Goal: Task Accomplishment & Management: Use online tool/utility

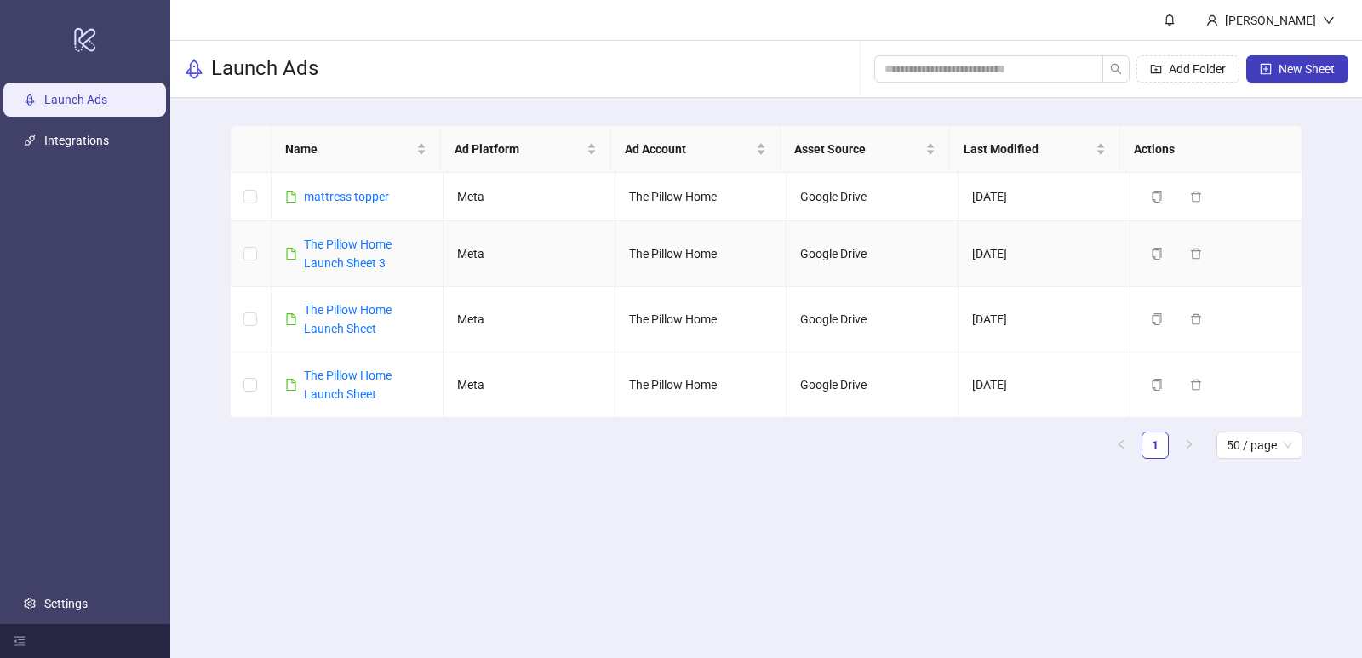
click at [370, 249] on link "The Pillow Home Launch Sheet 3" at bounding box center [348, 253] width 88 height 32
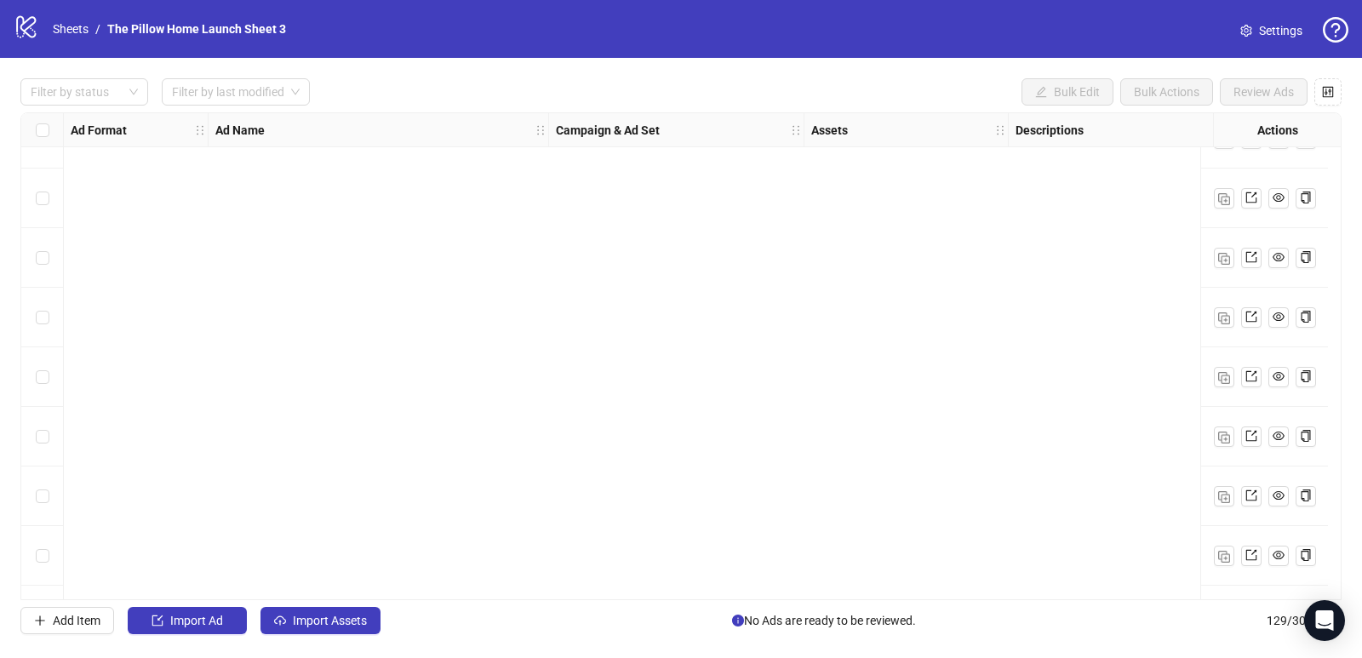
scroll to position [7241, 0]
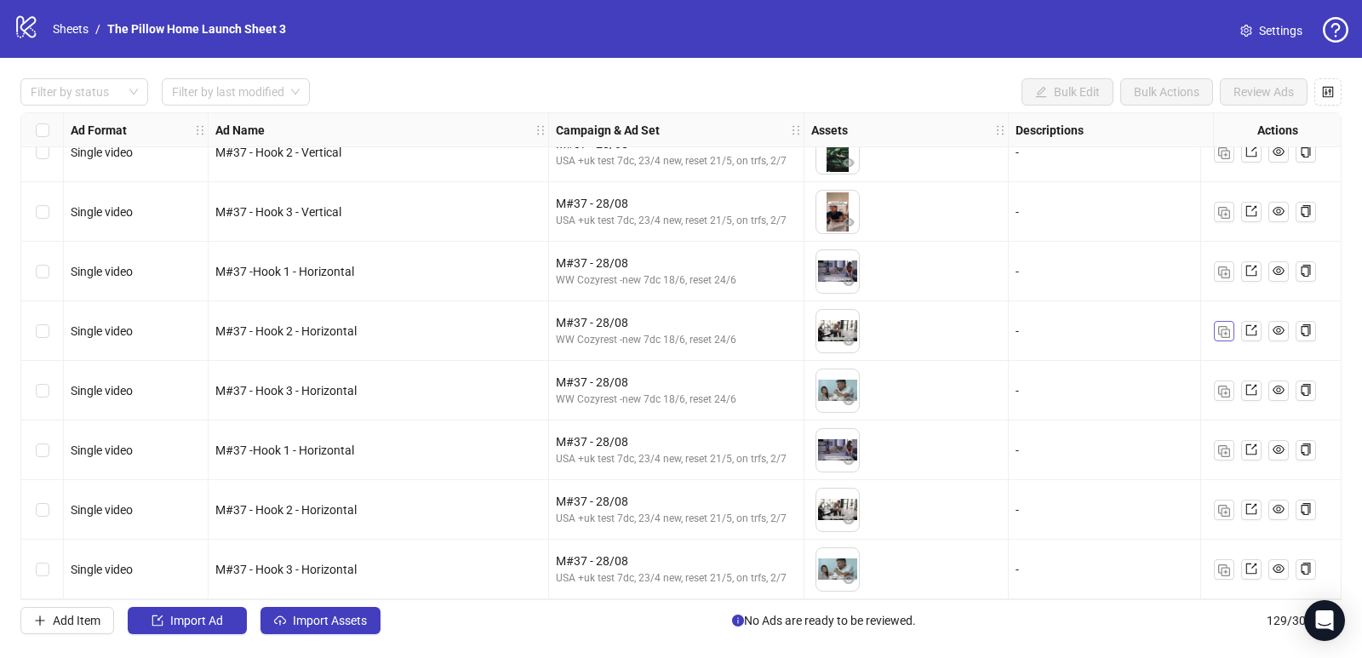
click at [1217, 321] on button "button" at bounding box center [1224, 331] width 20 height 20
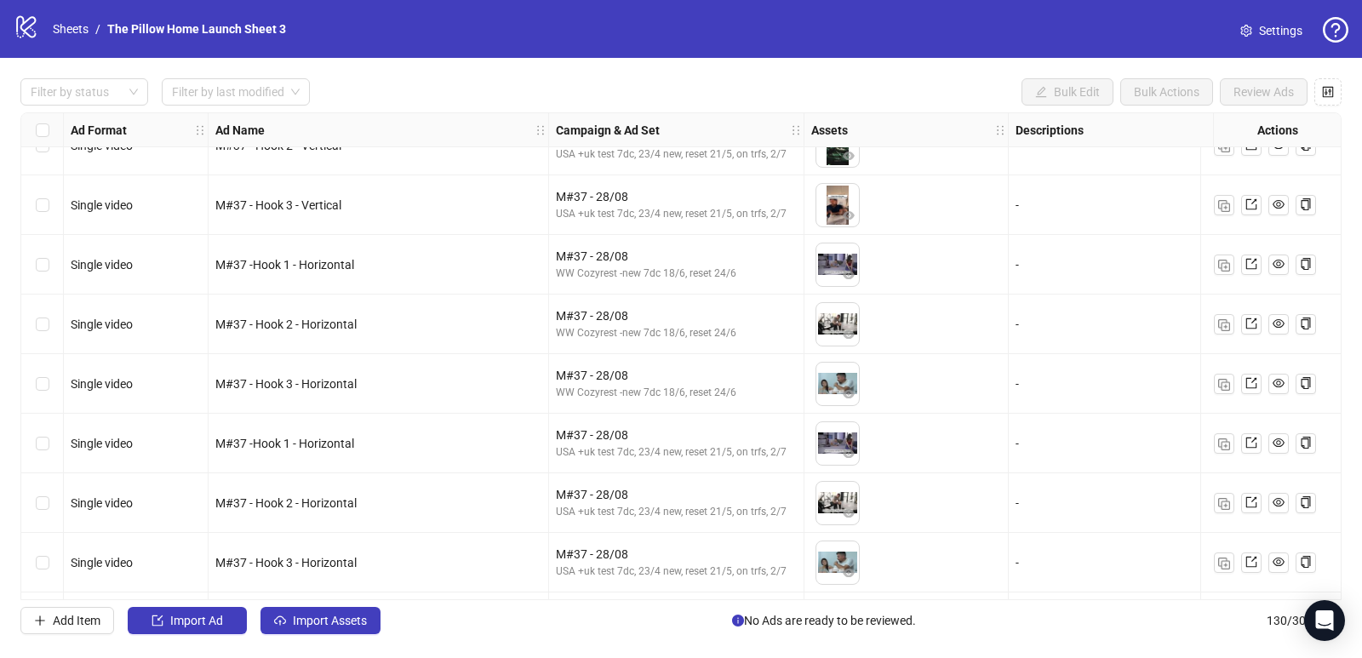
scroll to position [7301, 0]
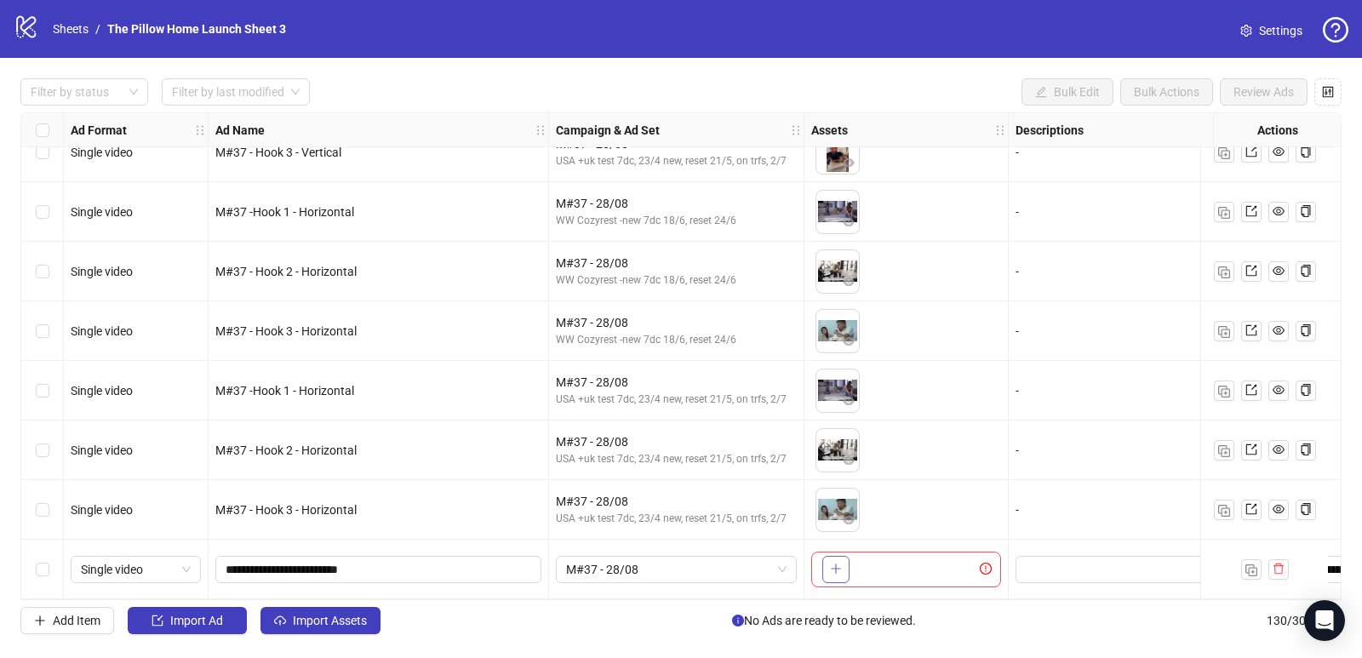
click at [840, 573] on button "button" at bounding box center [835, 569] width 27 height 27
click at [833, 570] on button "button" at bounding box center [835, 569] width 27 height 27
click at [845, 571] on button "button" at bounding box center [835, 569] width 27 height 27
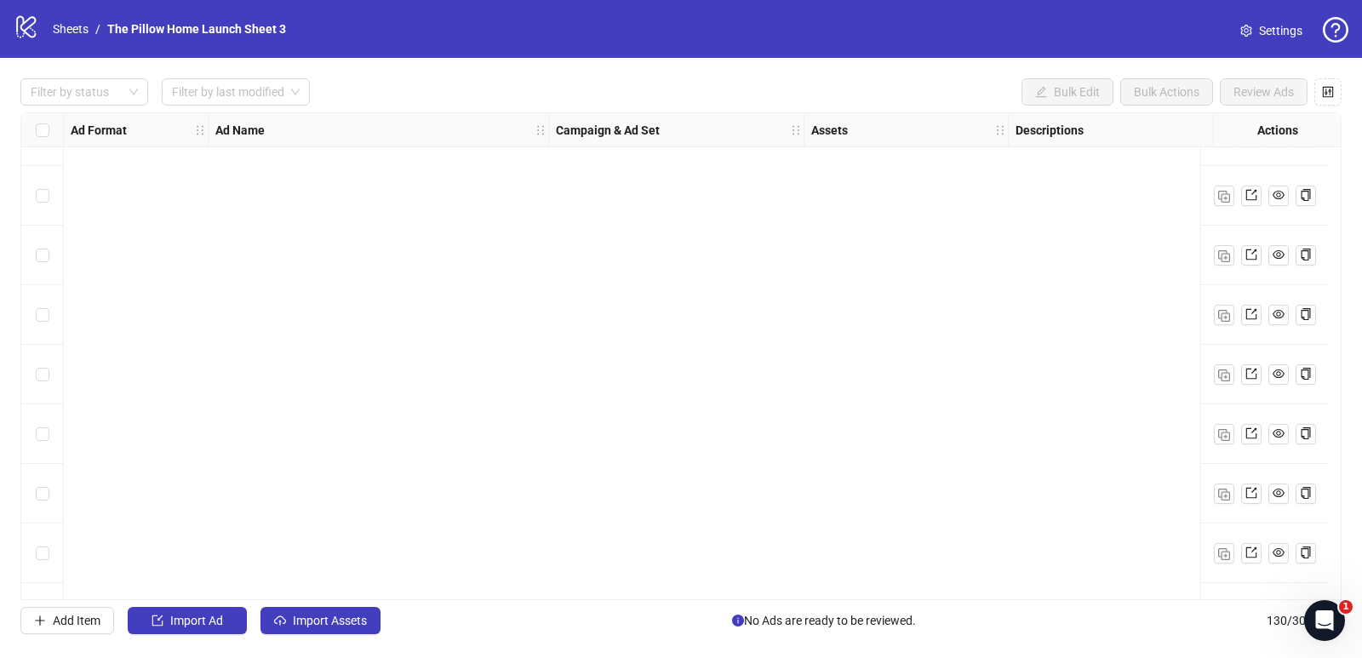
scroll to position [7301, 0]
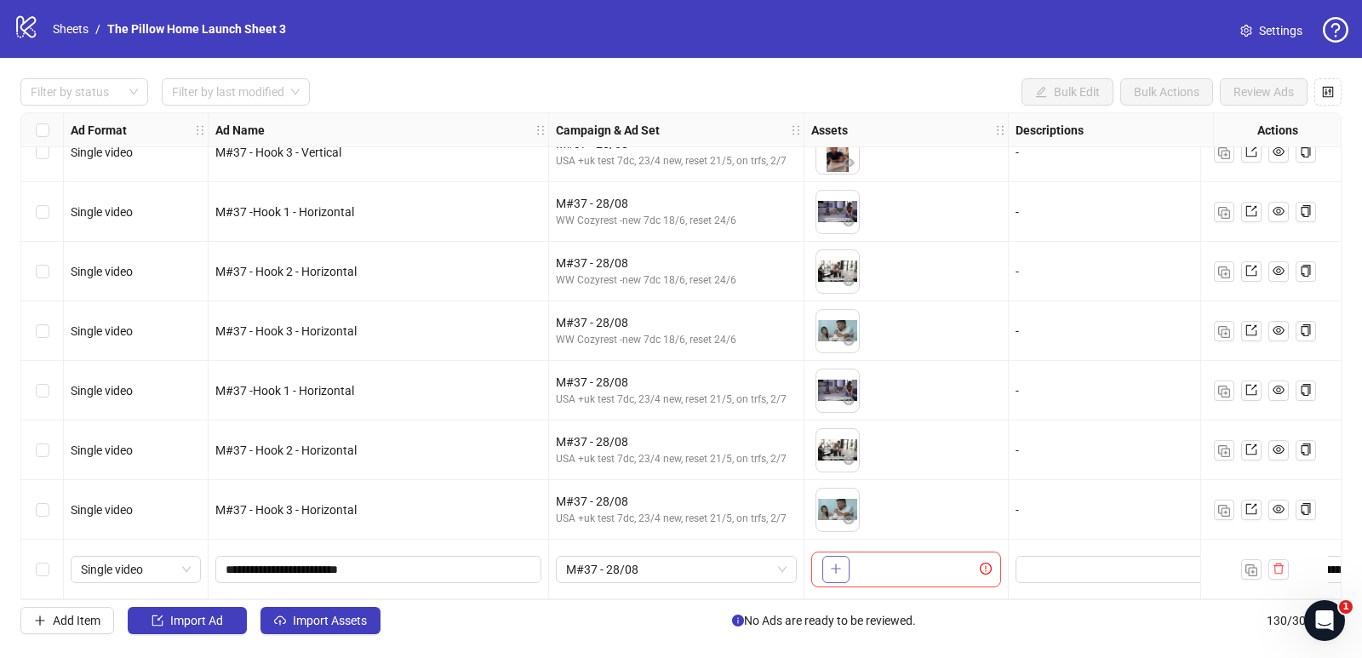
click at [833, 573] on button "button" at bounding box center [835, 569] width 27 height 27
click at [835, 568] on icon "plus" at bounding box center [836, 569] width 12 height 12
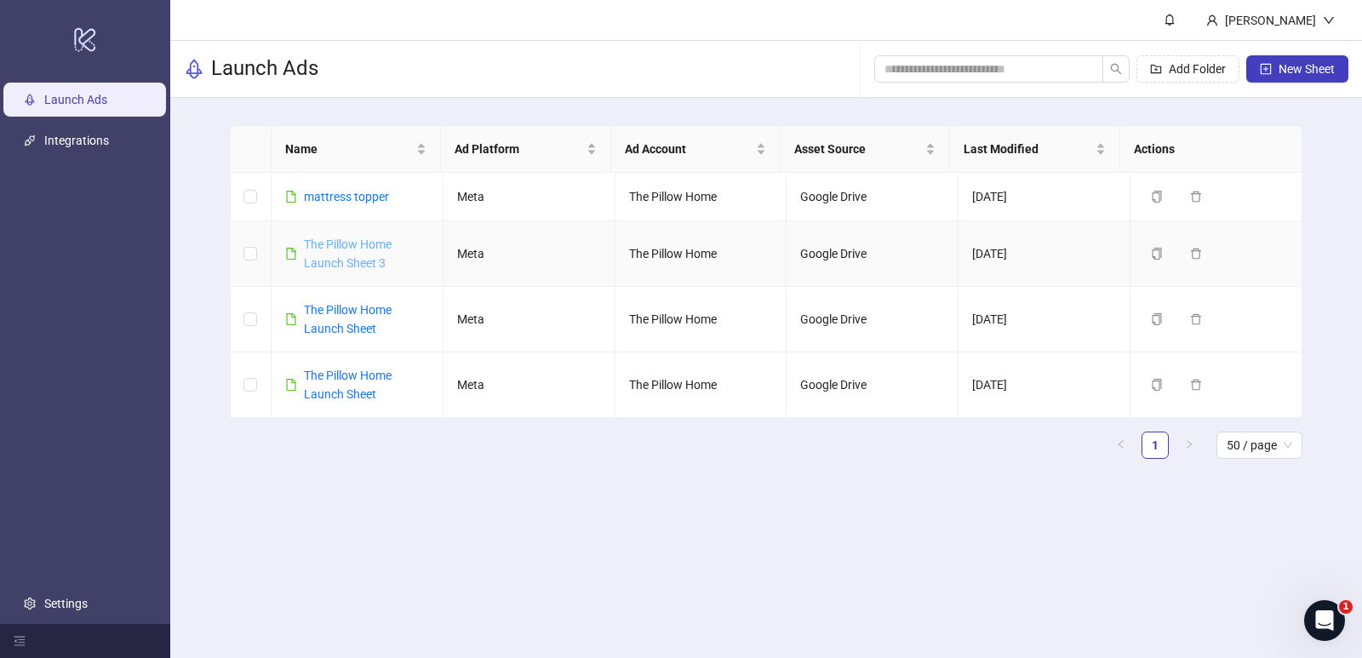
click at [368, 258] on link "The Pillow Home Launch Sheet 3" at bounding box center [348, 253] width 88 height 32
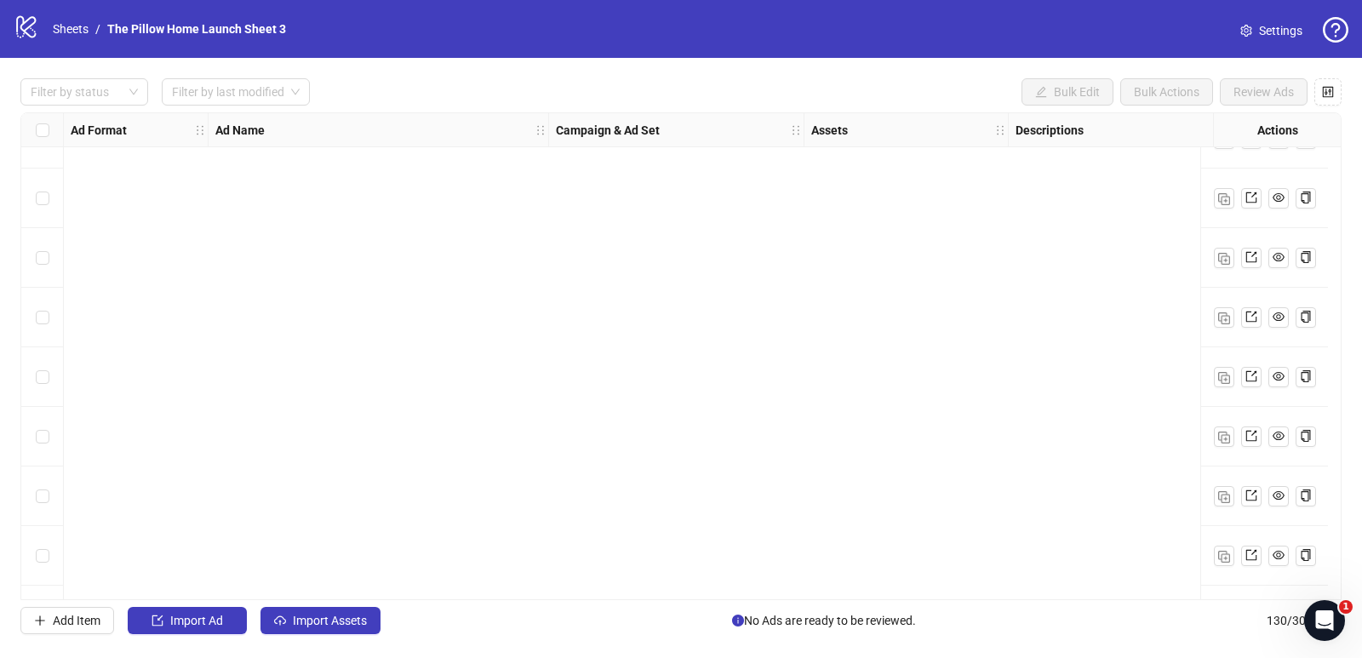
scroll to position [7301, 0]
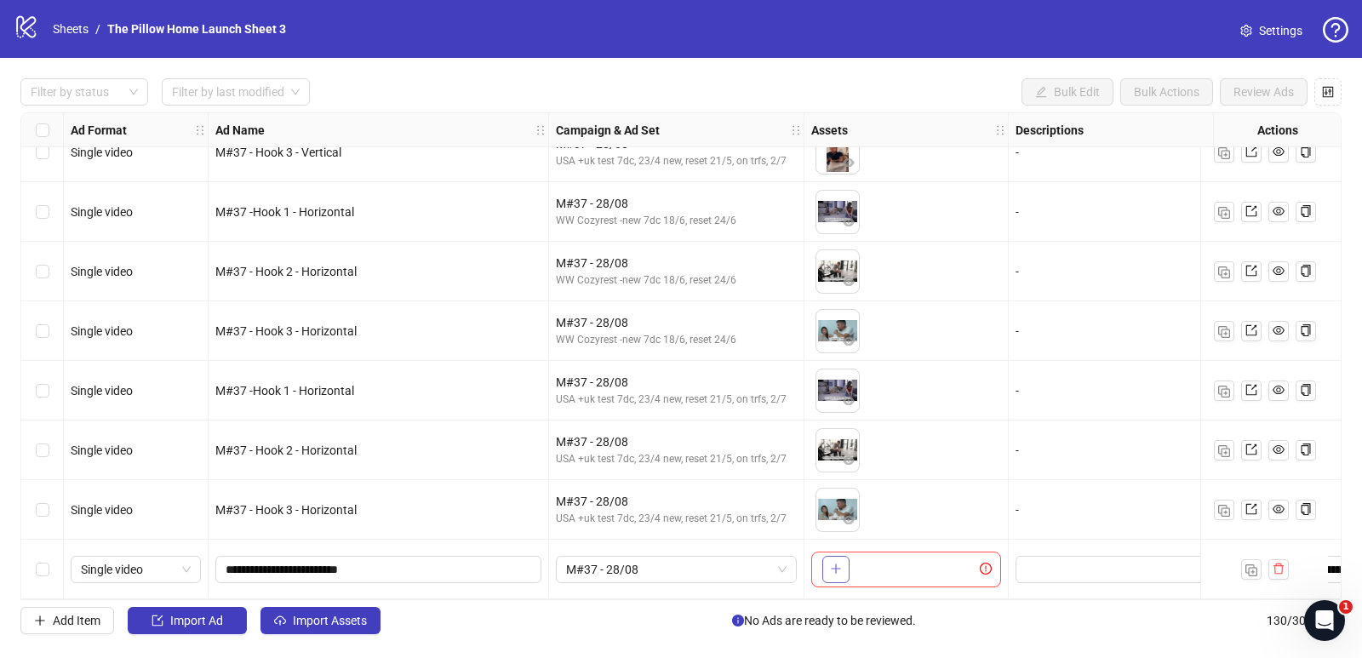
click at [838, 569] on span "button" at bounding box center [836, 569] width 12 height 14
click at [837, 569] on icon "plus" at bounding box center [835, 569] width 9 height 1
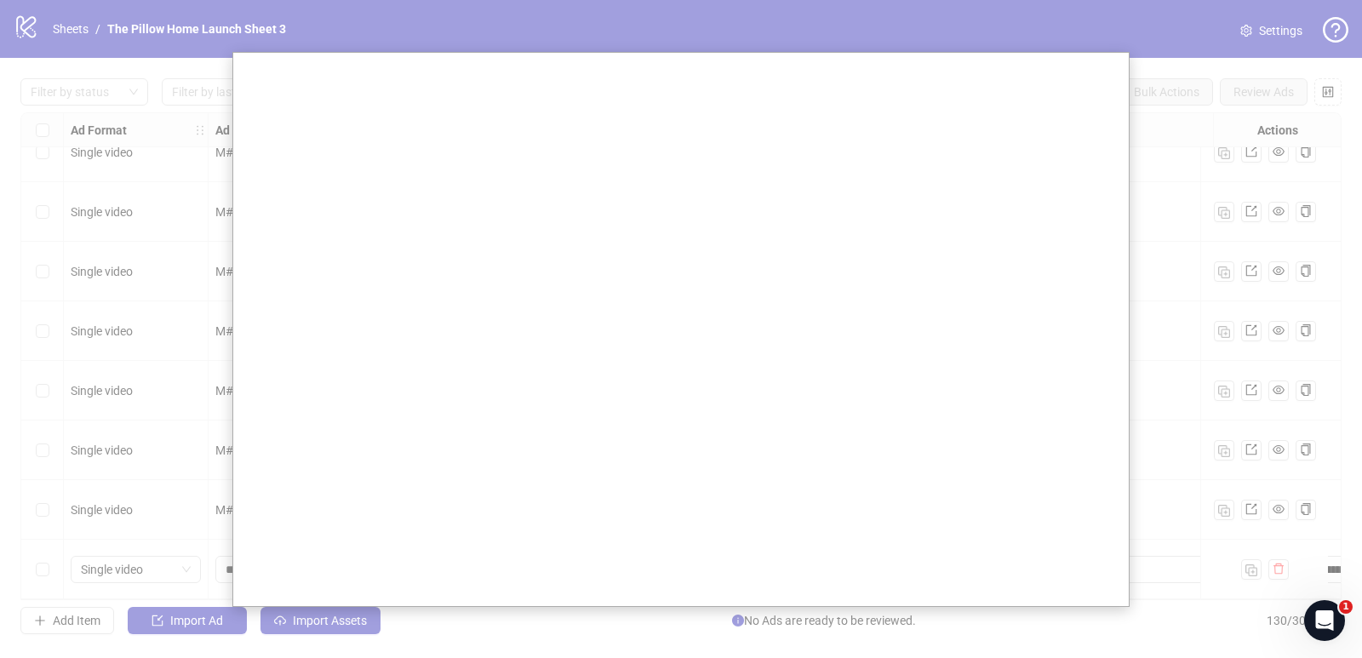
click at [64, 54] on div at bounding box center [681, 329] width 1362 height 658
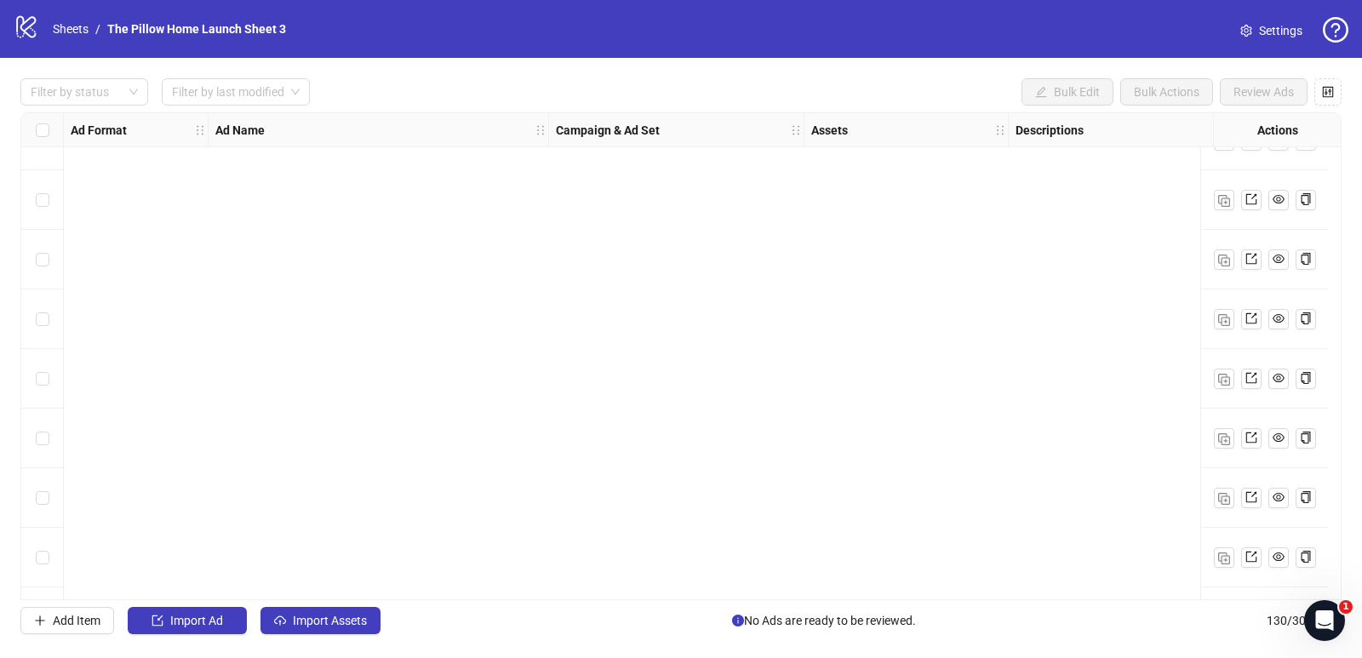
scroll to position [7301, 0]
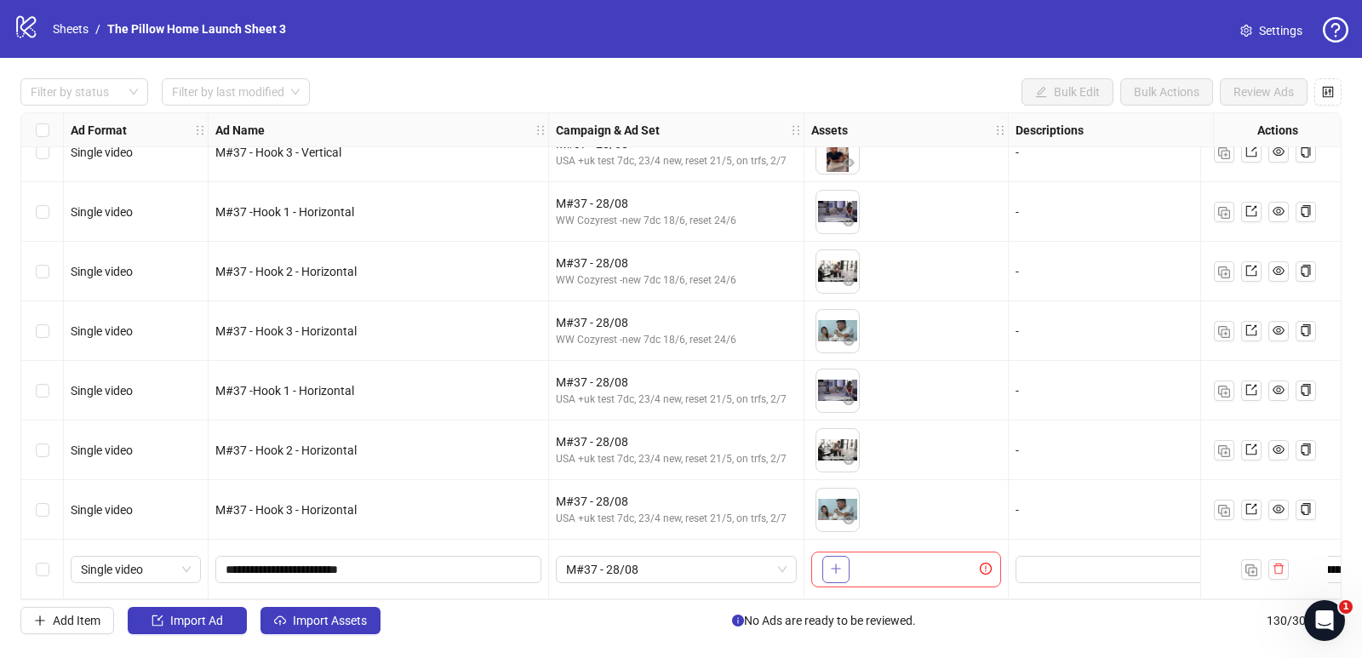
click at [826, 556] on button "button" at bounding box center [835, 569] width 27 height 27
click at [853, 552] on icon "close-circle" at bounding box center [849, 558] width 12 height 12
click at [848, 552] on icon "close-circle" at bounding box center [849, 558] width 12 height 12
click at [843, 556] on button "button" at bounding box center [835, 569] width 27 height 27
click at [843, 558] on button "button" at bounding box center [835, 569] width 27 height 27
